Goal: Information Seeking & Learning: Learn about a topic

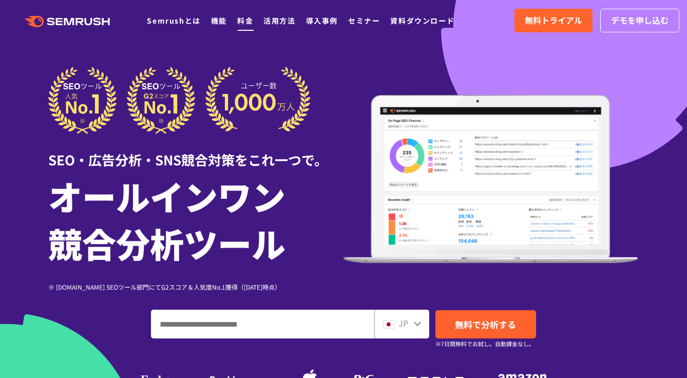
click at [241, 21] on link "料金" at bounding box center [245, 20] width 16 height 10
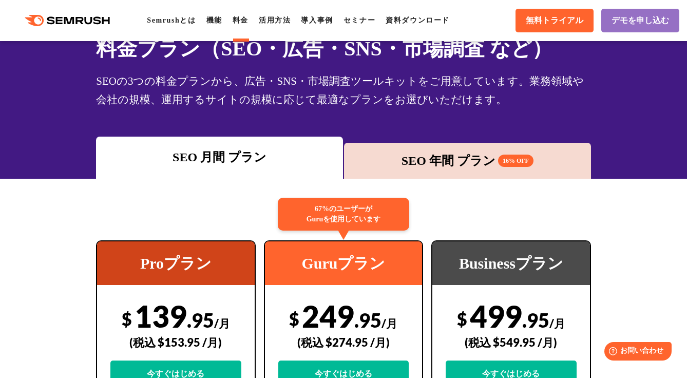
scroll to position [94, 0]
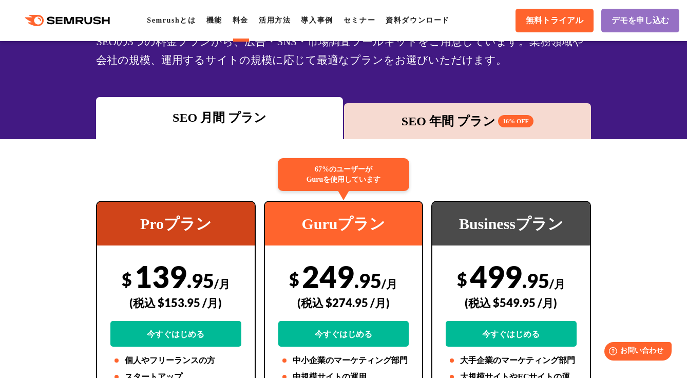
click at [433, 119] on div "SEO 年間 プラン 16% OFF" at bounding box center [467, 121] width 237 height 18
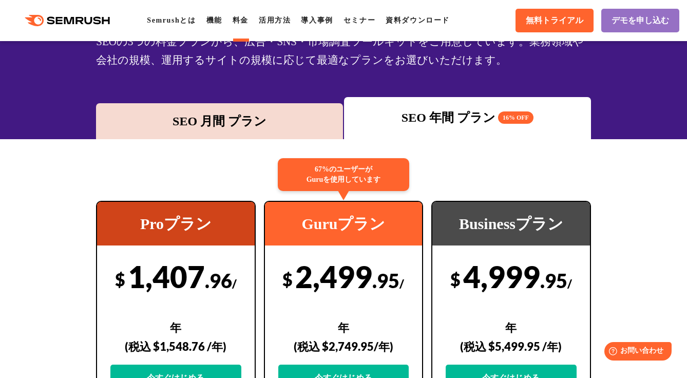
scroll to position [0, 0]
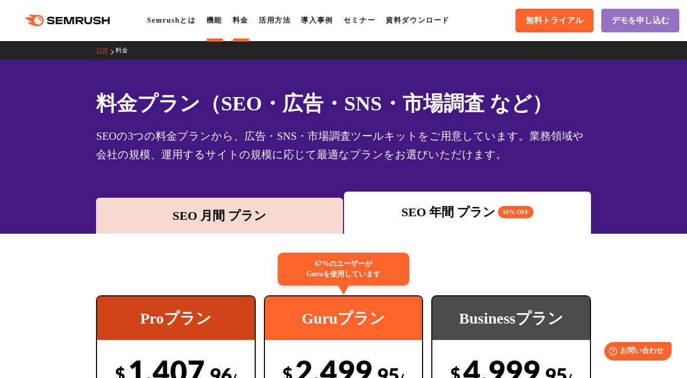
click at [222, 18] on link "機能" at bounding box center [214, 20] width 16 height 8
